Goal: Information Seeking & Learning: Learn about a topic

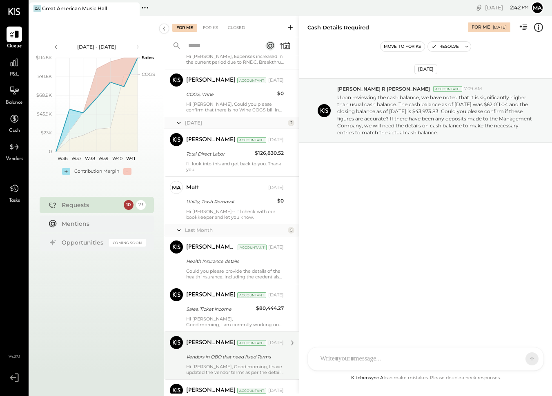
scroll to position [934, 0]
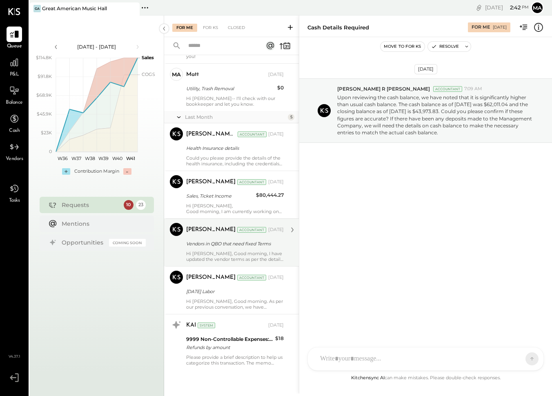
click at [253, 242] on div "Vendors in QBO that need fixed Terms" at bounding box center [233, 244] width 95 height 8
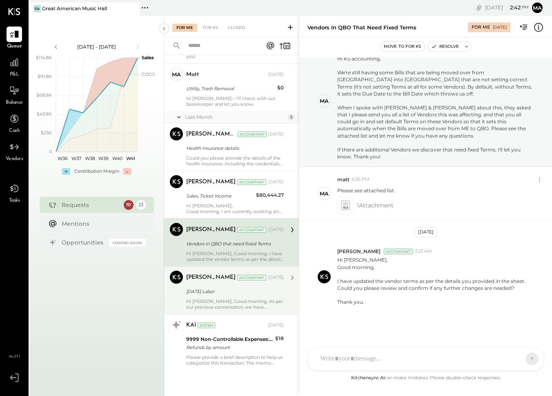
click at [238, 292] on div "[DATE] Labor" at bounding box center [233, 291] width 95 height 8
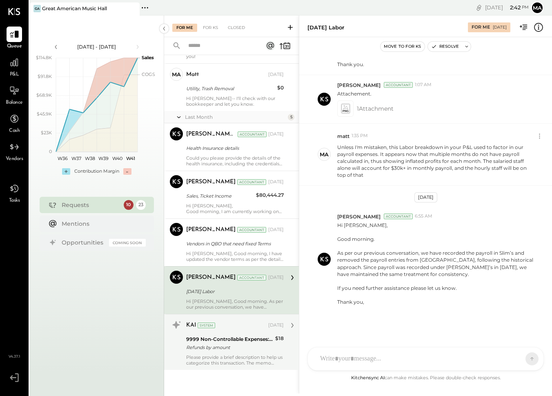
click at [240, 331] on div "KAI System [DATE]" at bounding box center [235, 325] width 98 height 11
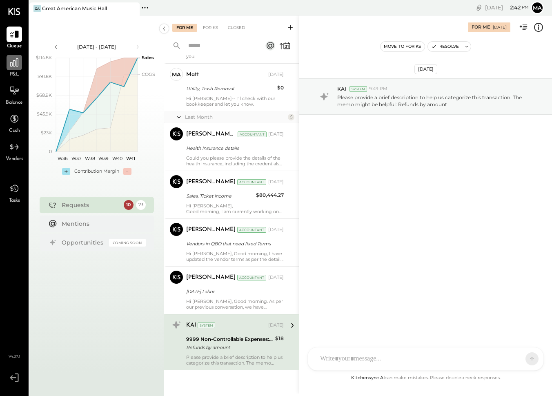
click at [20, 69] on div at bounding box center [15, 63] width 16 height 16
